Goal: Information Seeking & Learning: Learn about a topic

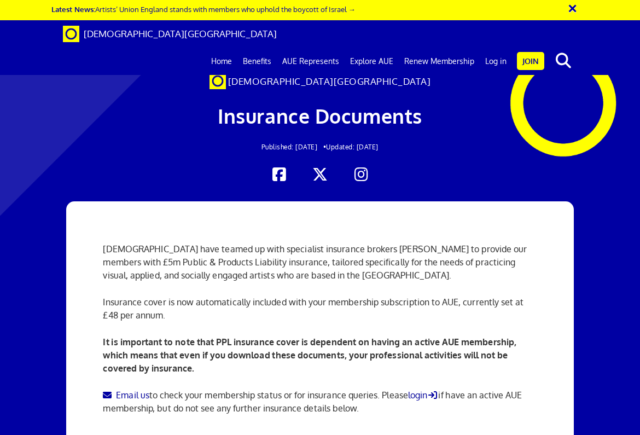
scroll to position [87, 1]
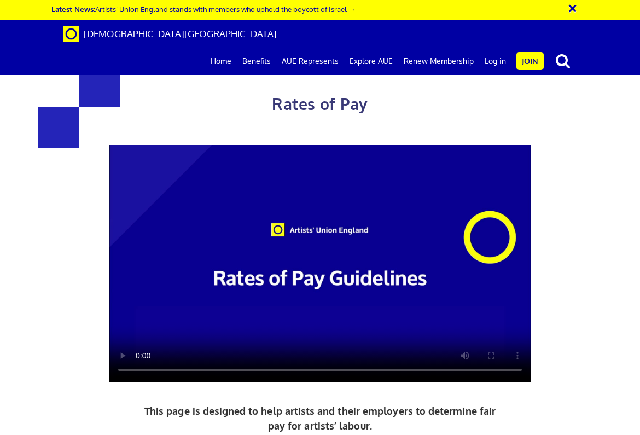
scroll to position [97, 0]
click at [256, 48] on link "Benefits" at bounding box center [256, 61] width 39 height 27
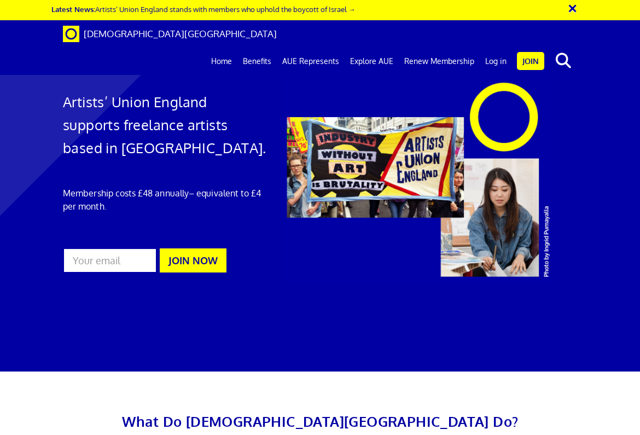
scroll to position [556, 0]
click at [373, 48] on link "Explore AUE" at bounding box center [371, 61] width 54 height 27
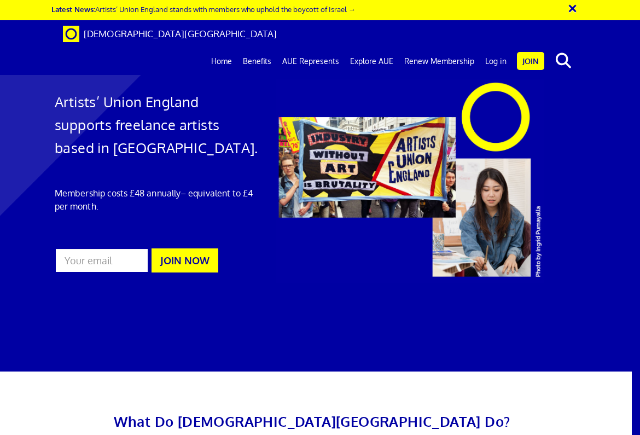
scroll to position [1604, 16]
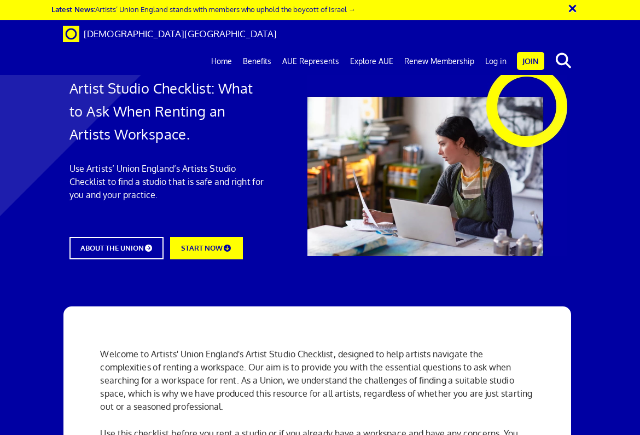
scroll to position [0, 2]
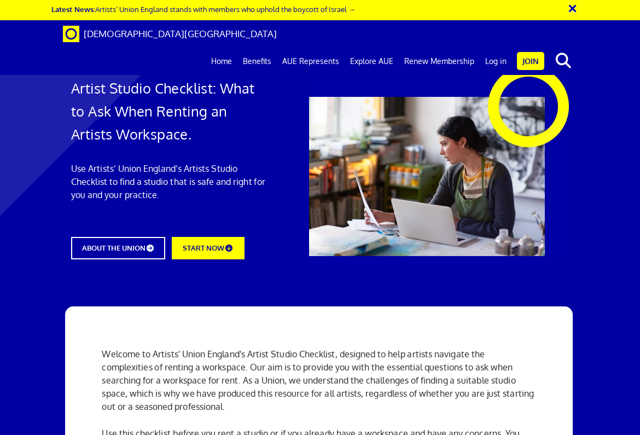
click at [485, 48] on link "Log in" at bounding box center [495, 61] width 32 height 27
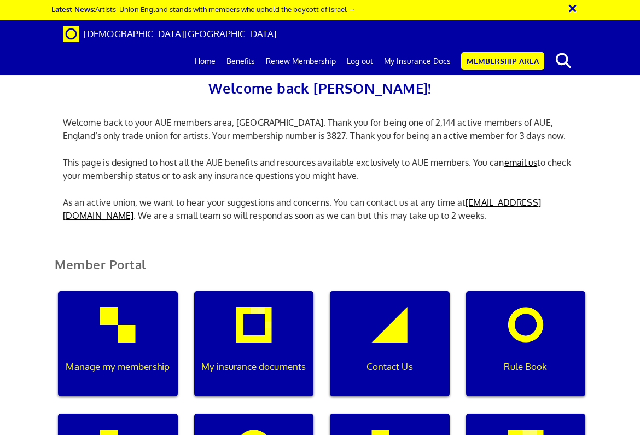
scroll to position [155, 0]
click at [236, 291] on div "My insurance documents" at bounding box center [254, 343] width 120 height 105
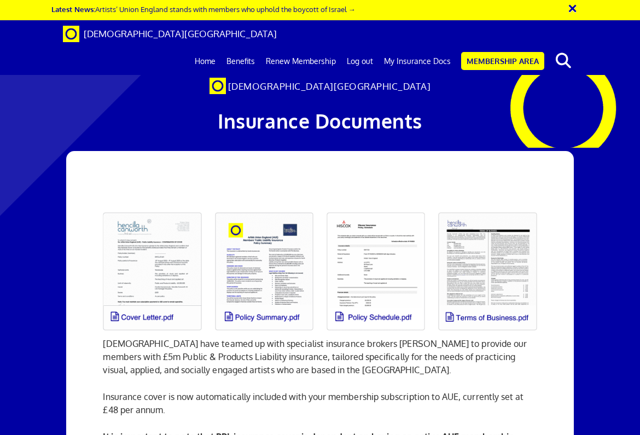
scroll to position [43, 0]
click at [162, 275] on link at bounding box center [152, 271] width 112 height 131
click at [273, 281] on link at bounding box center [264, 271] width 112 height 131
